Goal: Task Accomplishment & Management: Use online tool/utility

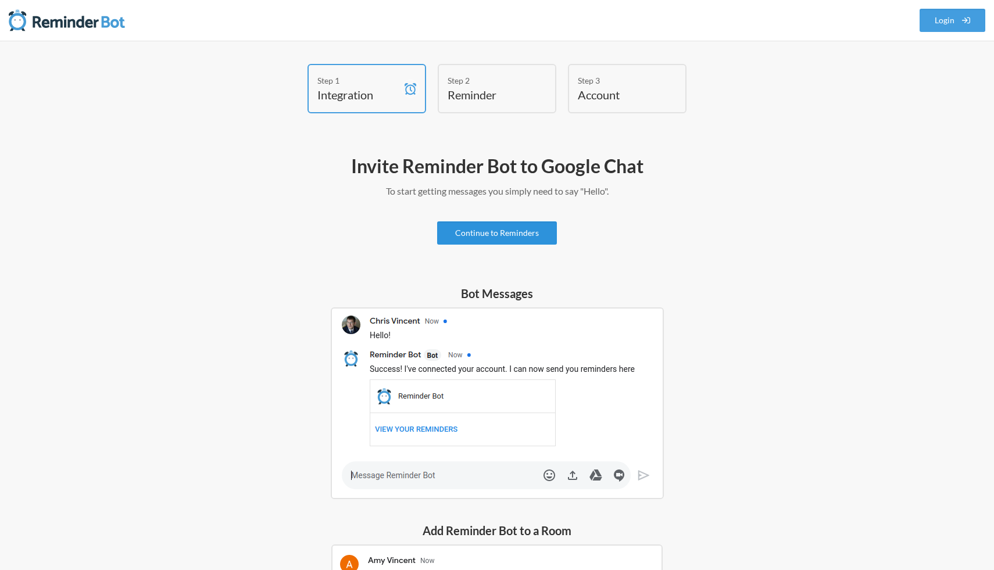
click at [535, 237] on link "Continue to Reminders" at bounding box center [497, 232] width 120 height 23
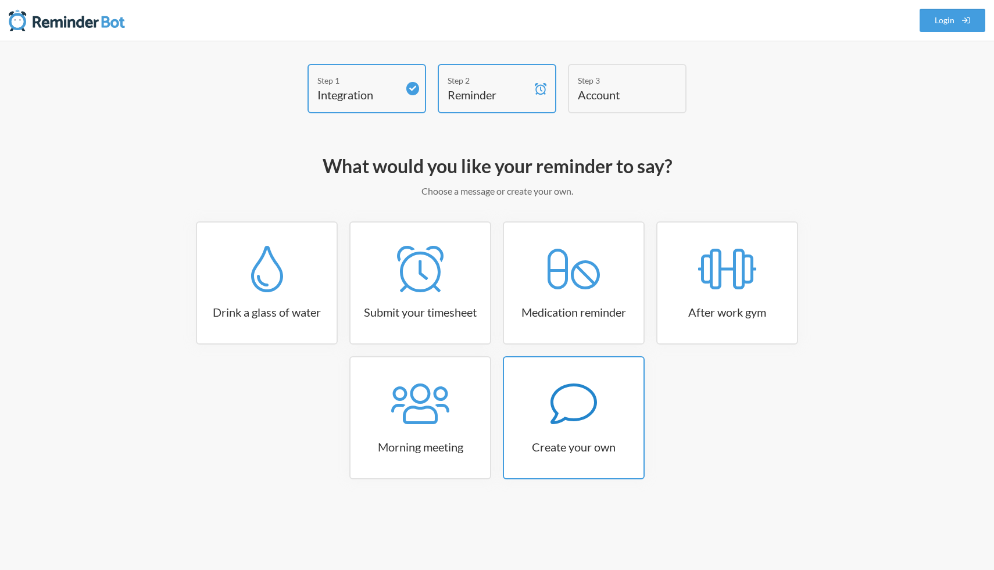
click at [607, 424] on div at bounding box center [573, 404] width 139 height 46
select select "10:30:00"
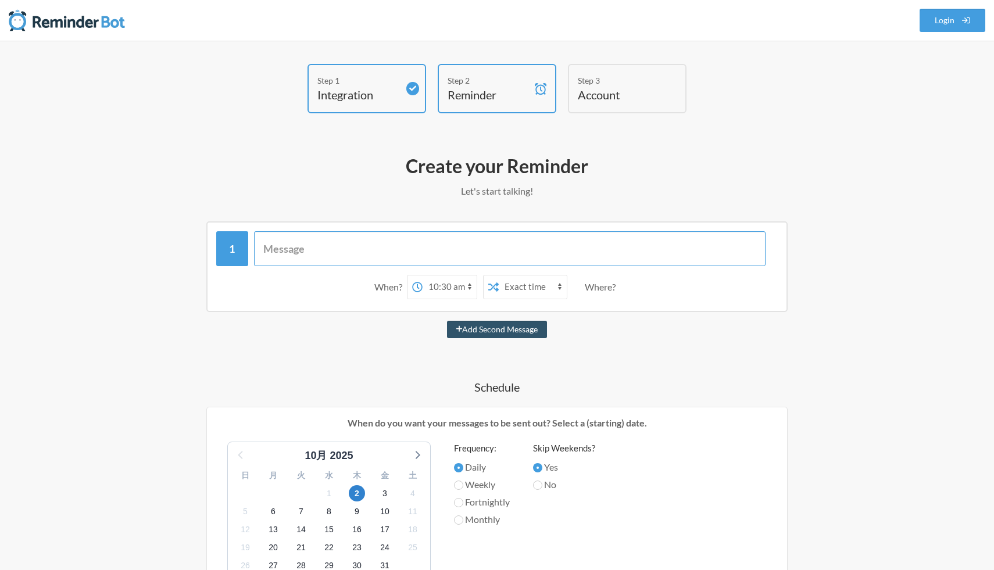
click at [417, 250] on input "text" at bounding box center [510, 248] width 512 height 35
type input "g"
type input "ゴミ捨てましょう"
click at [449, 288] on select "12:00 am 12:15 am 12:30 am 12:45 am 1:00 am 1:15 am 1:30 am 1:45 am 2:00 am 2:1…" at bounding box center [450, 287] width 54 height 23
select select "07:00:00"
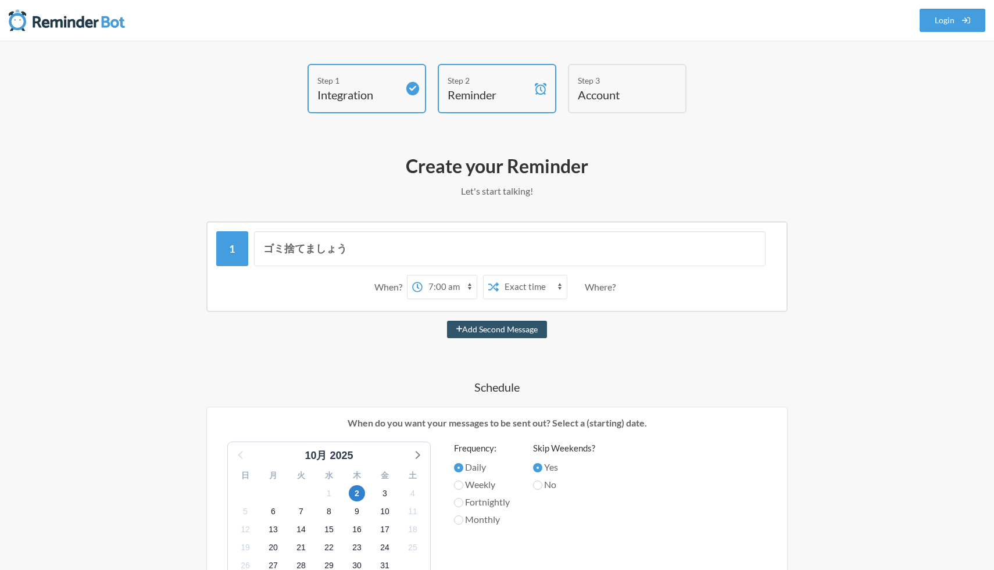
click at [423, 276] on select "12:00 am 12:15 am 12:30 am 12:45 am 1:00 am 1:15 am 1:30 am 1:45 am 2:00 am 2:1…" at bounding box center [450, 287] width 54 height 23
click at [529, 285] on select "Exact time Random time" at bounding box center [533, 287] width 68 height 23
click at [499, 276] on select "Exact time Random time" at bounding box center [533, 287] width 68 height 23
click at [595, 287] on div "Where?" at bounding box center [602, 287] width 35 height 24
click at [373, 299] on div "When? 12:00 am 12:15 am 12:30 am 12:45 am 1:00 am 1:15 am 1:30 am 1:45 am 2:00 …" at bounding box center [496, 287] width 561 height 36
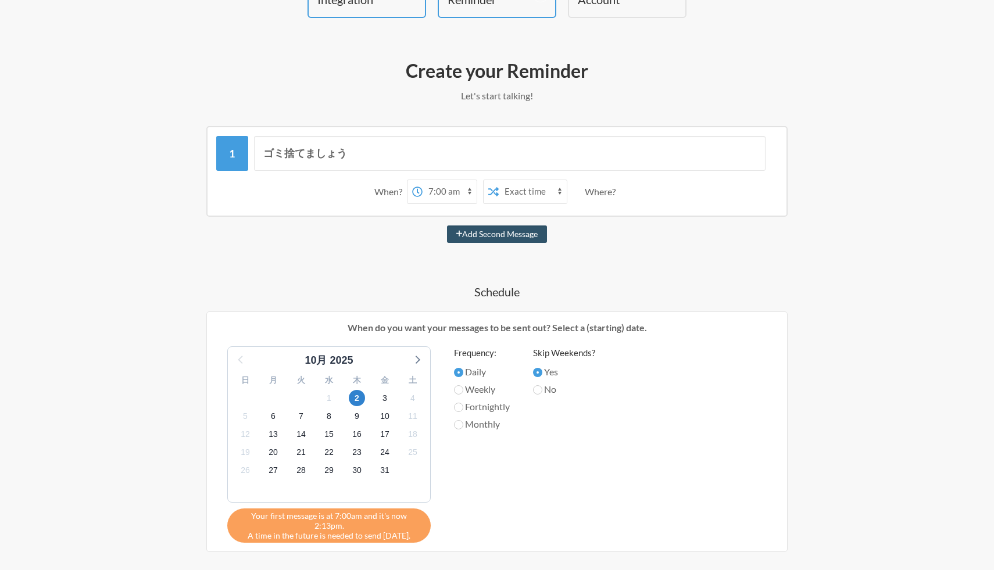
scroll to position [101, 0]
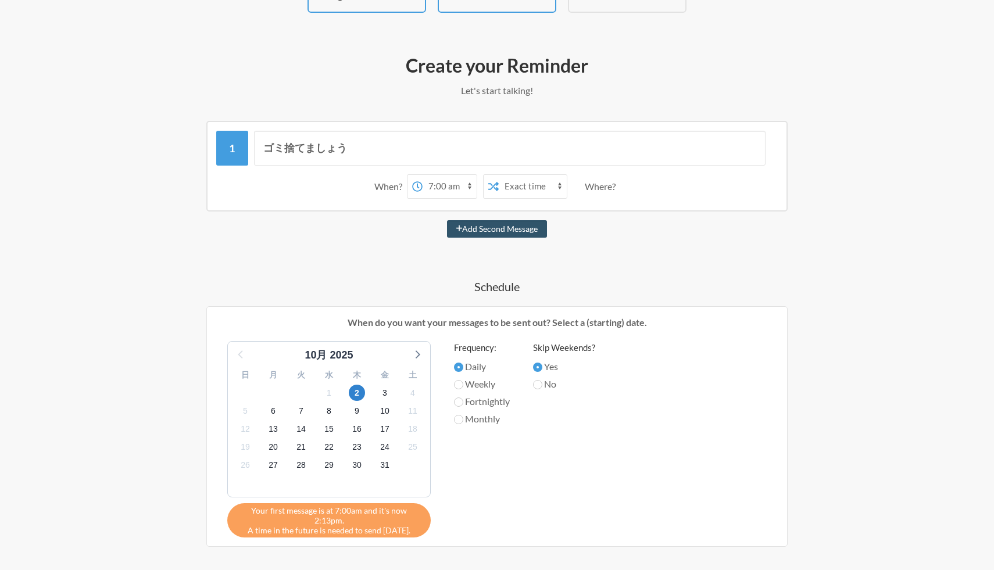
click at [477, 383] on label "Weekly" at bounding box center [482, 384] width 56 height 14
click at [463, 383] on input "Weekly" at bounding box center [458, 384] width 9 height 9
radio input "true"
click at [500, 403] on label "Fortnightly" at bounding box center [482, 402] width 56 height 14
click at [463, 403] on input "Fortnightly" at bounding box center [458, 402] width 9 height 9
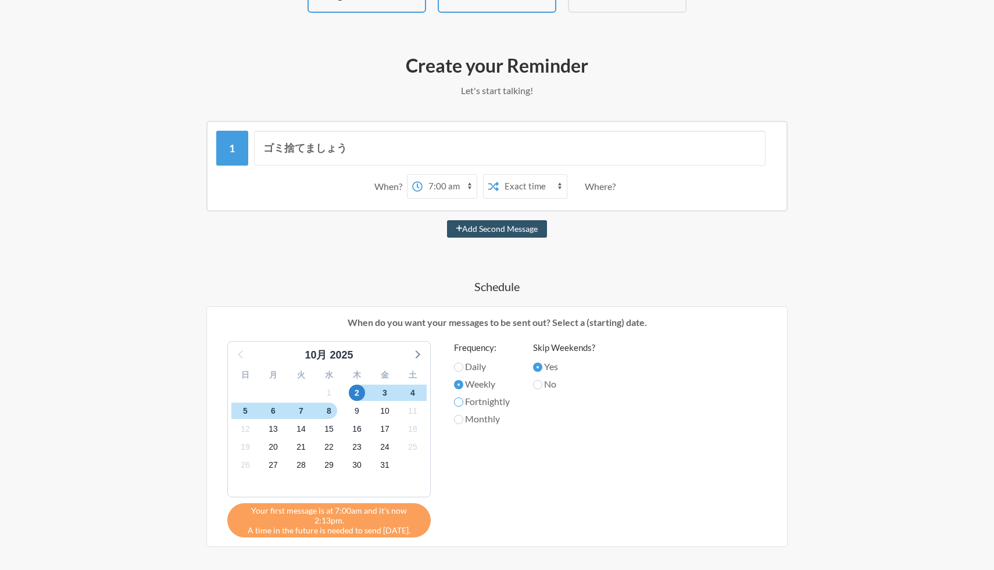
radio input "true"
click at [491, 418] on label "Monthly" at bounding box center [482, 419] width 56 height 14
click at [463, 418] on input "Monthly" at bounding box center [458, 419] width 9 height 9
radio input "true"
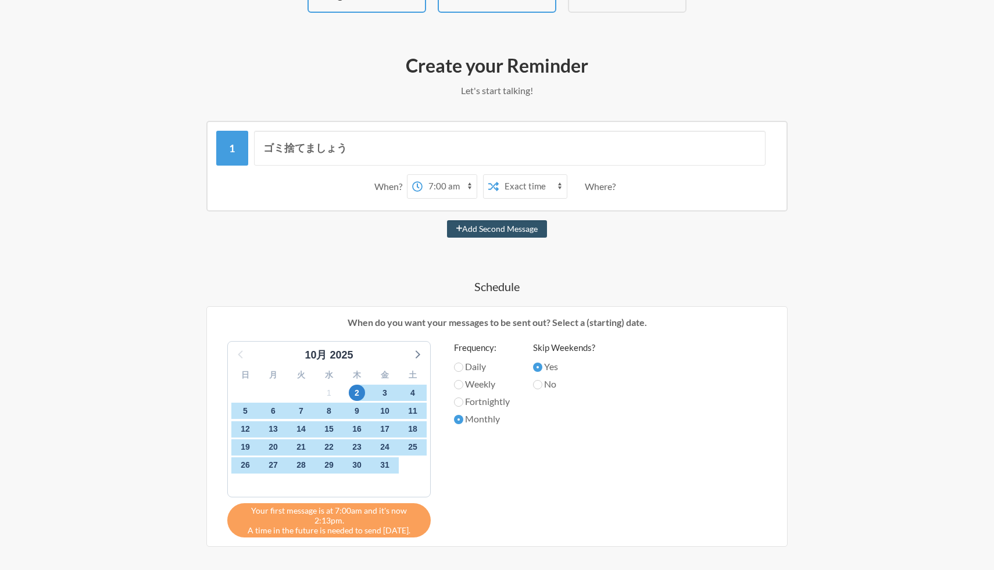
click at [482, 384] on label "Weekly" at bounding box center [482, 384] width 56 height 14
click at [463, 384] on input "Weekly" at bounding box center [458, 384] width 9 height 9
radio input "true"
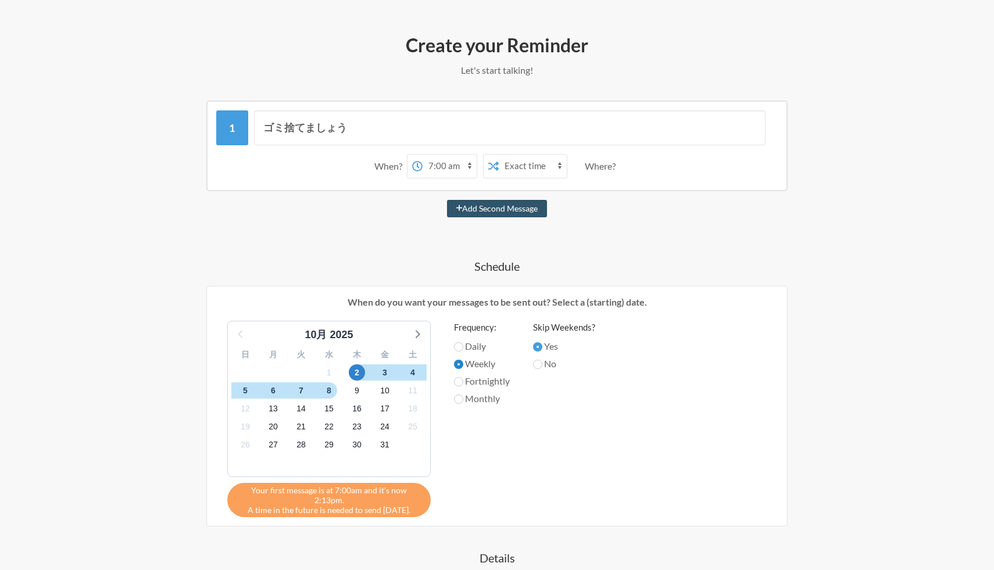
scroll to position [356, 0]
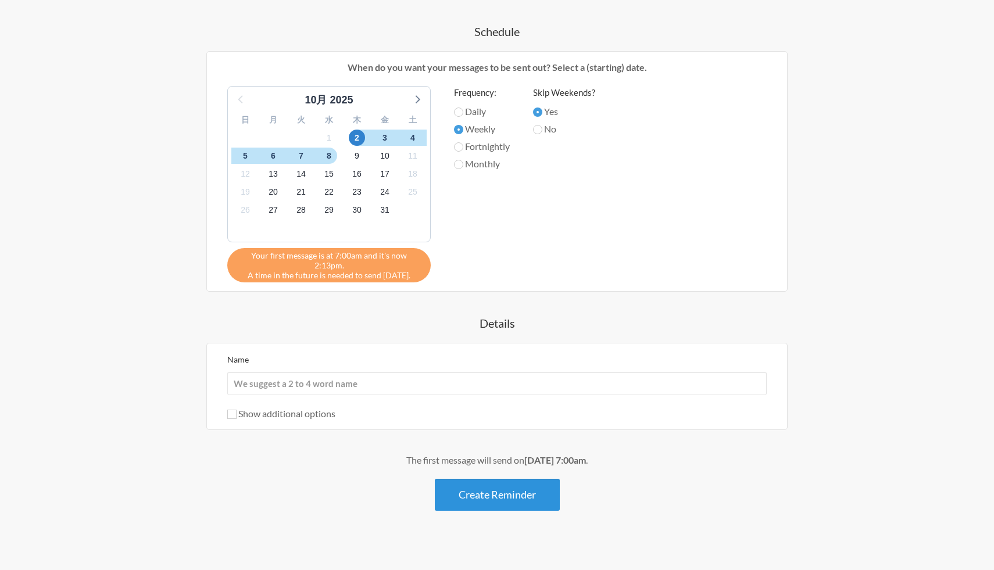
click at [503, 479] on button "Create Reminder" at bounding box center [497, 495] width 125 height 32
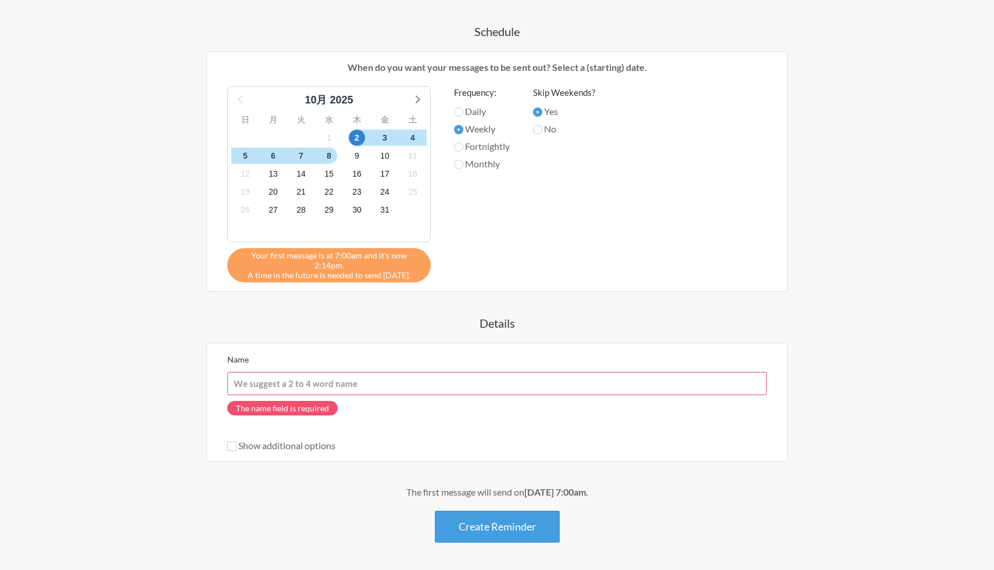
click at [295, 379] on input "Name" at bounding box center [496, 383] width 539 height 23
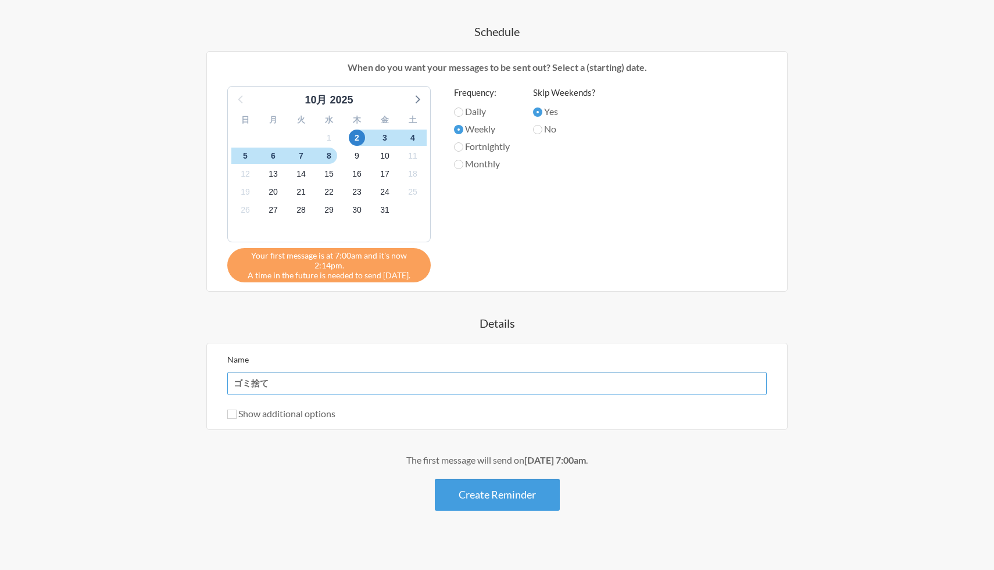
type input "ゴミ捨て"
click at [308, 408] on label "Show additional options" at bounding box center [281, 413] width 108 height 11
click at [237, 410] on input "Show additional options" at bounding box center [231, 414] width 9 height 9
checkbox input "true"
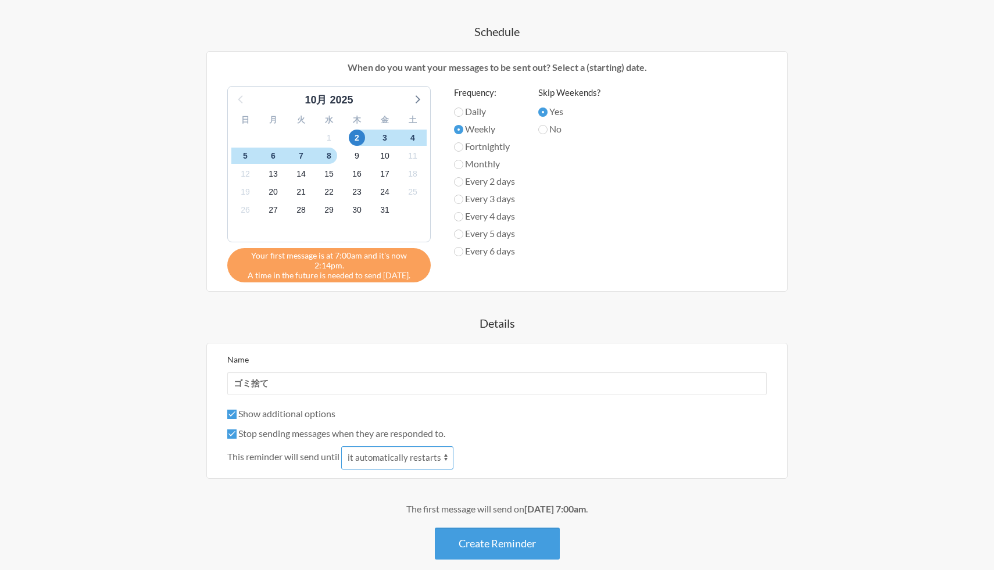
click at [384, 450] on select "it automatically restarts it is replied to" at bounding box center [397, 457] width 112 height 23
click at [300, 428] on label "Stop sending messages when they are responded to." at bounding box center [336, 433] width 218 height 11
click at [237, 430] on input "Stop sending messages when they are responded to." at bounding box center [231, 434] width 9 height 9
checkbox input "false"
click at [291, 408] on label "Show additional options" at bounding box center [281, 413] width 108 height 11
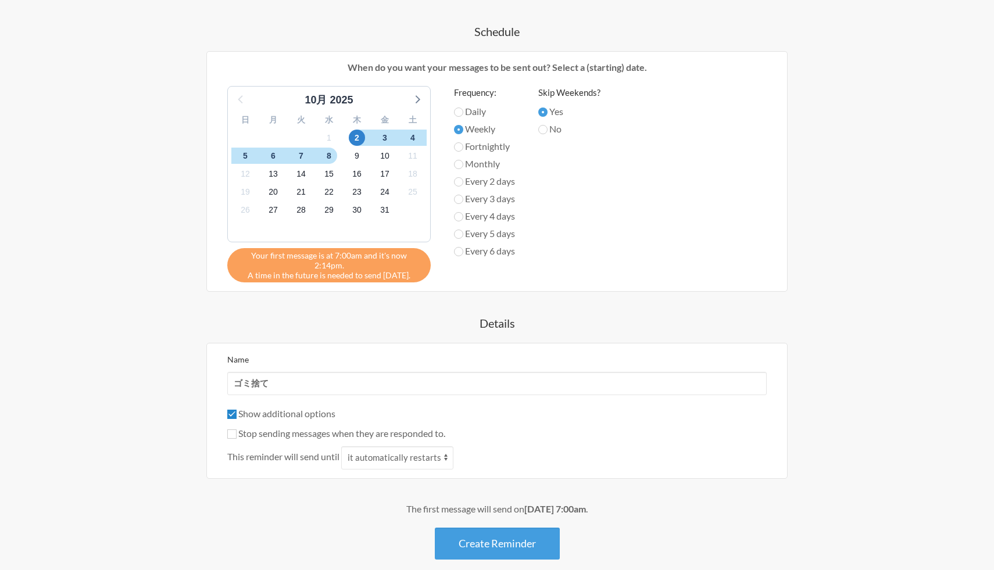
click at [237, 410] on input "Show additional options" at bounding box center [231, 414] width 9 height 9
checkbox input "false"
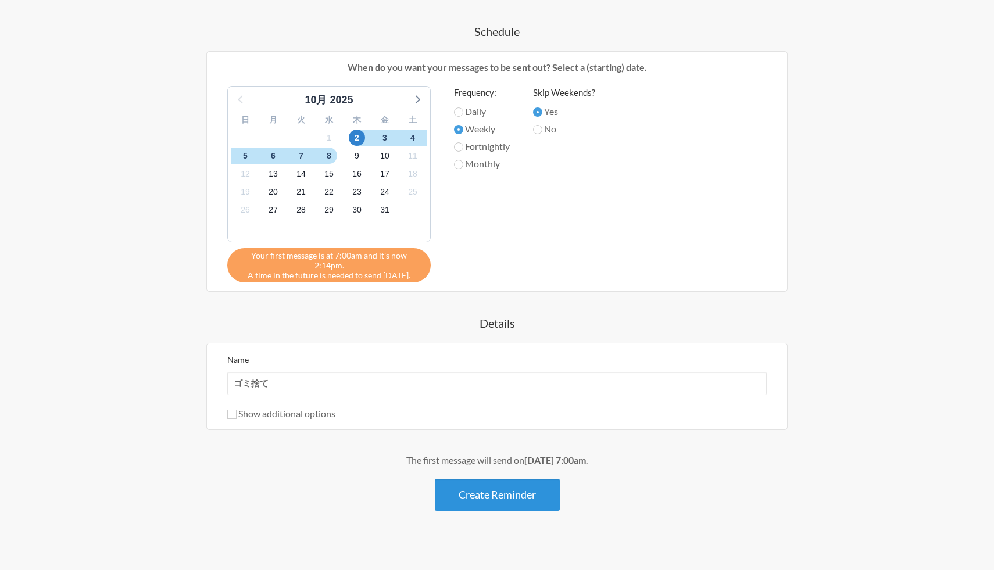
click at [501, 489] on button "Create Reminder" at bounding box center [497, 495] width 125 height 32
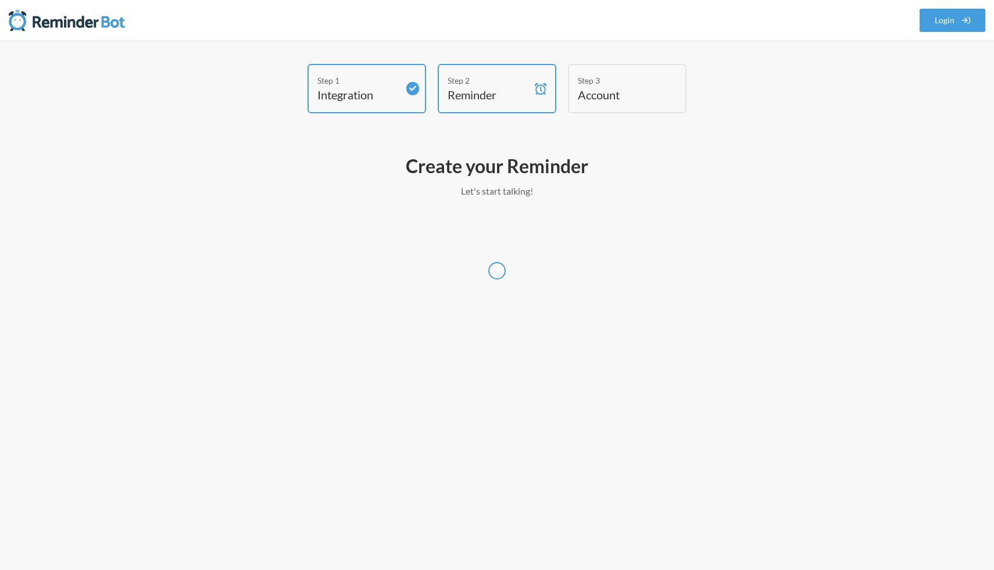
select select "[GEOGRAPHIC_DATA]/[GEOGRAPHIC_DATA]"
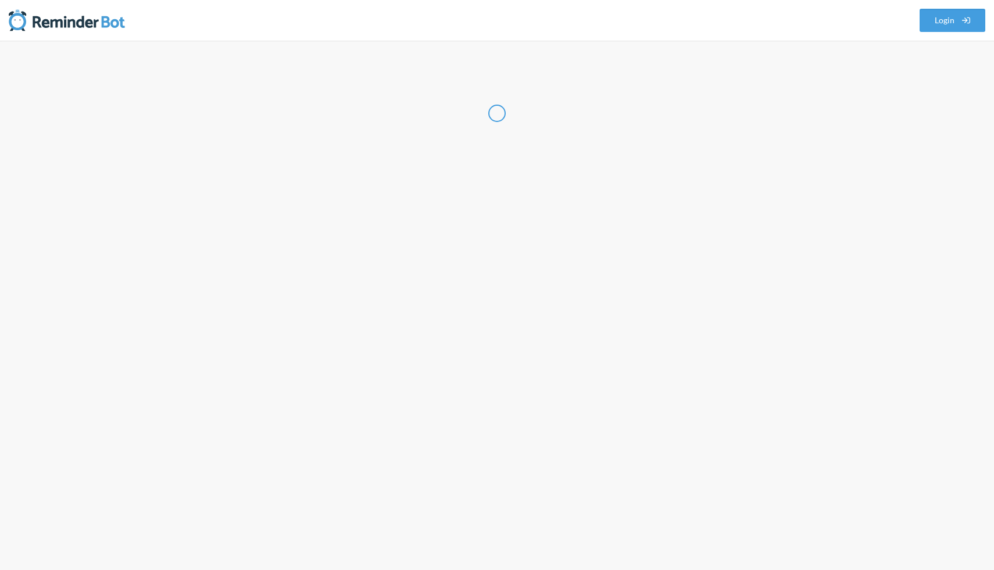
select select "JP"
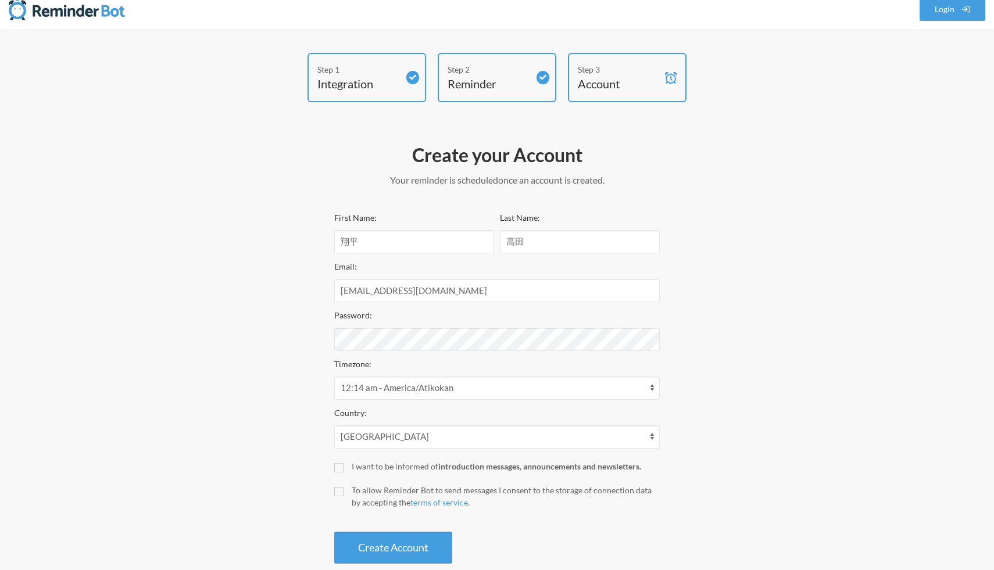
scroll to position [33, 0]
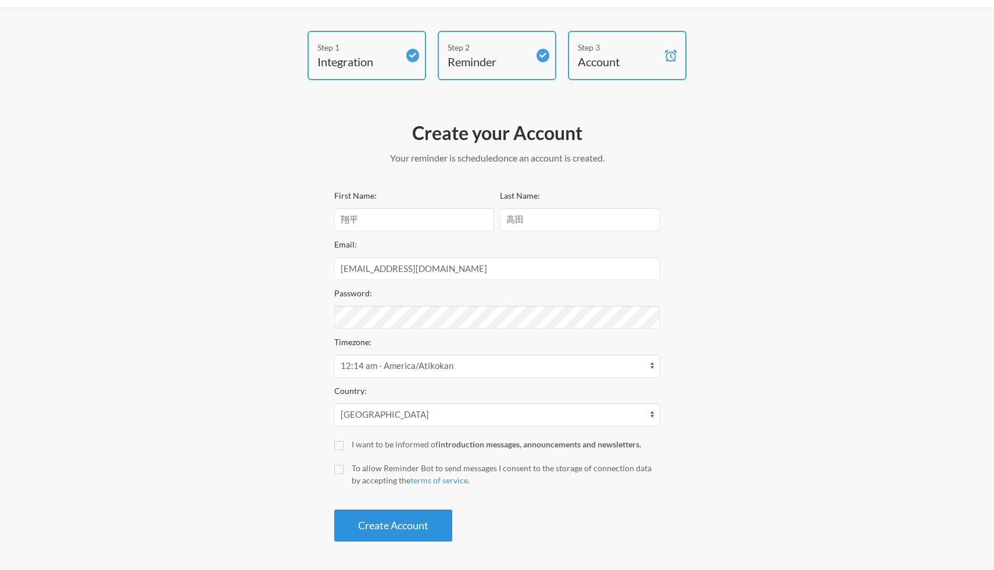
click at [418, 524] on button "Create Account" at bounding box center [393, 526] width 118 height 32
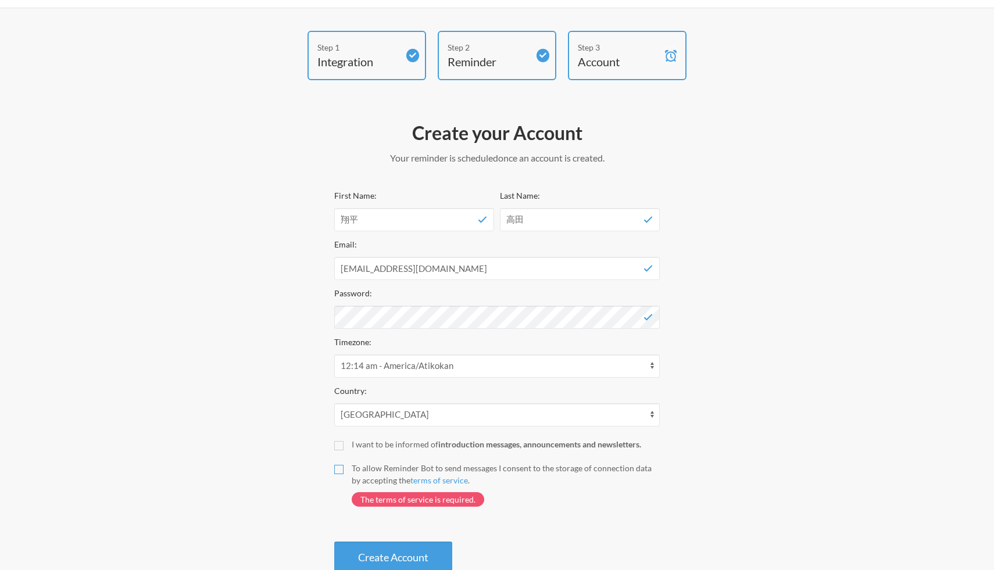
click at [339, 473] on input "To allow Reminder Bot to send messages I consent to the storage of connection d…" at bounding box center [338, 469] width 9 height 9
checkbox input "true"
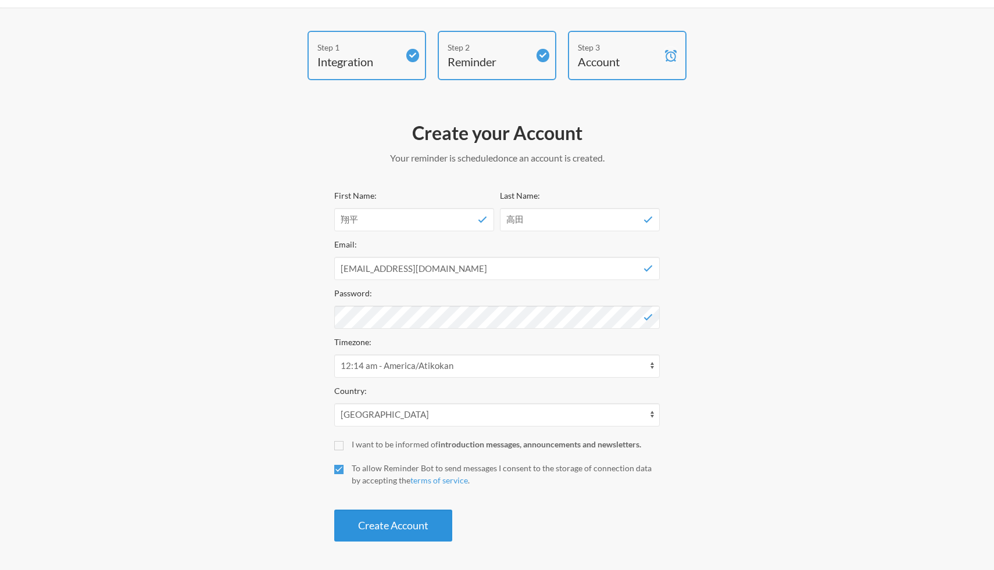
click at [378, 534] on button "Create Account" at bounding box center [393, 526] width 118 height 32
